Goal: Transaction & Acquisition: Purchase product/service

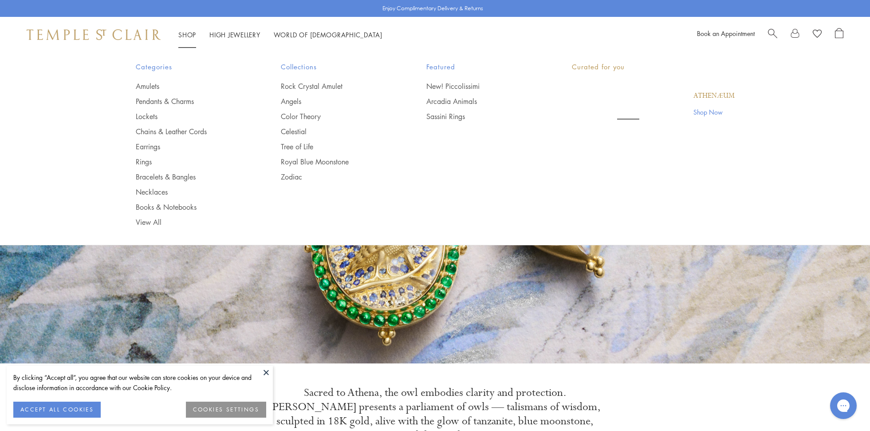
drag, startPoint x: 188, startPoint y: 32, endPoint x: 203, endPoint y: 56, distance: 28.1
click at [188, 32] on link "Shop Shop" at bounding box center [187, 34] width 18 height 9
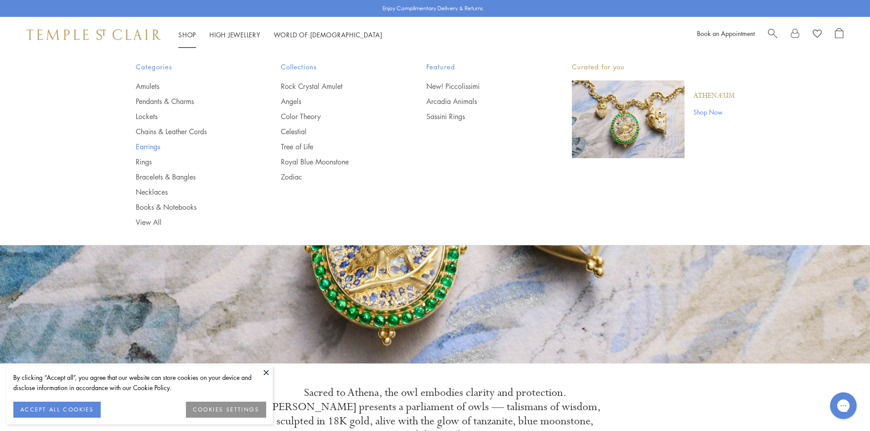
click at [163, 147] on link "Earrings" at bounding box center [191, 147] width 110 height 10
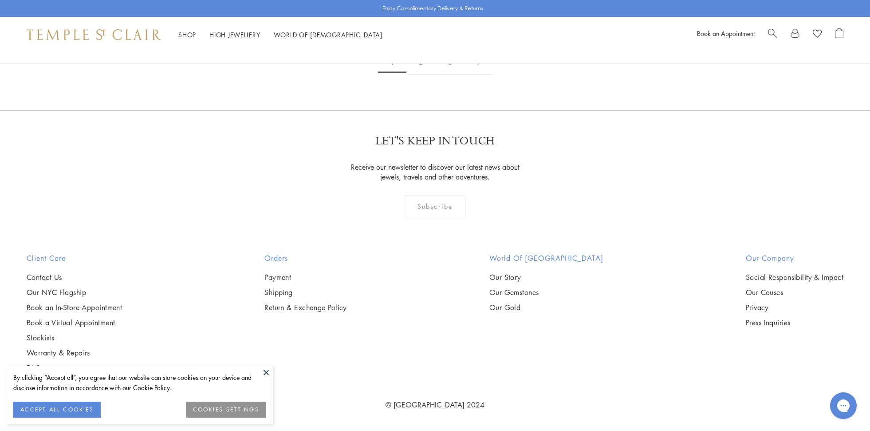
scroll to position [2034, 0]
click at [0, 0] on img at bounding box center [0, 0] width 0 height 0
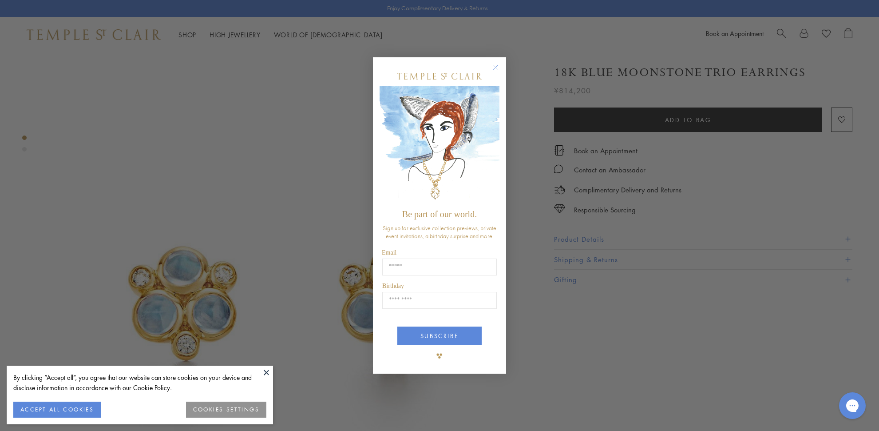
click at [493, 65] on circle "Close dialog" at bounding box center [495, 67] width 11 height 11
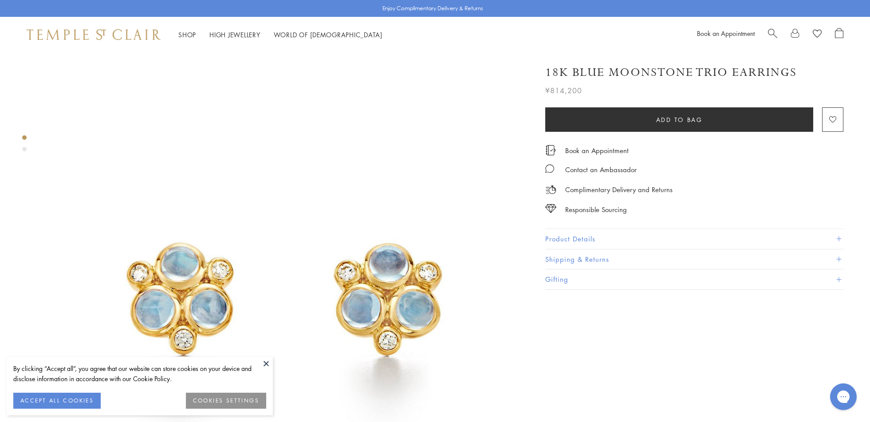
click at [562, 235] on button "Product Details" at bounding box center [695, 239] width 298 height 20
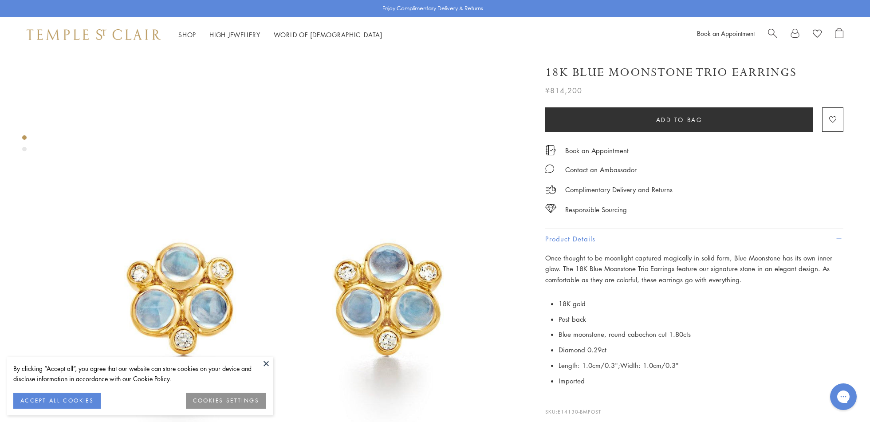
click at [268, 361] on button at bounding box center [266, 363] width 13 height 13
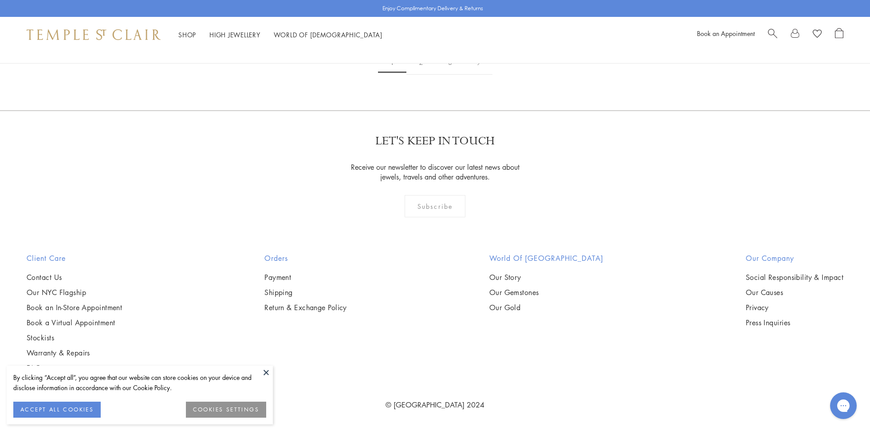
scroll to position [5578, 0]
